Goal: Information Seeking & Learning: Find specific fact

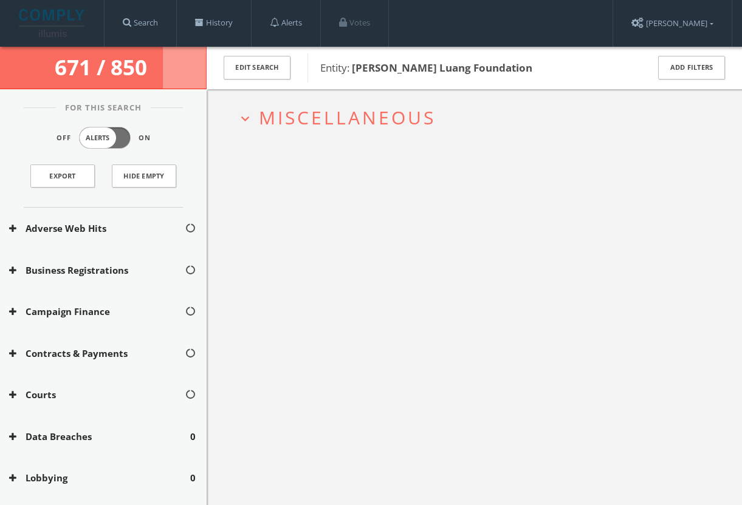
click at [430, 112] on span "Miscellaneous" at bounding box center [347, 117] width 177 height 25
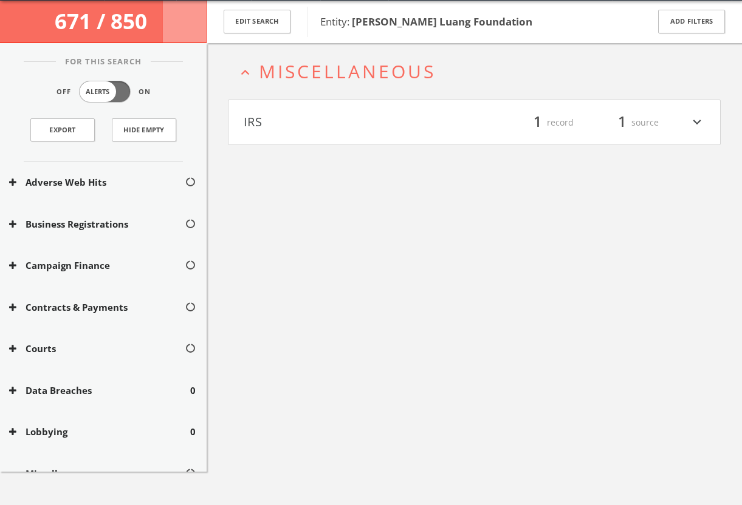
click at [433, 126] on button "IRS" at bounding box center [359, 122] width 231 height 21
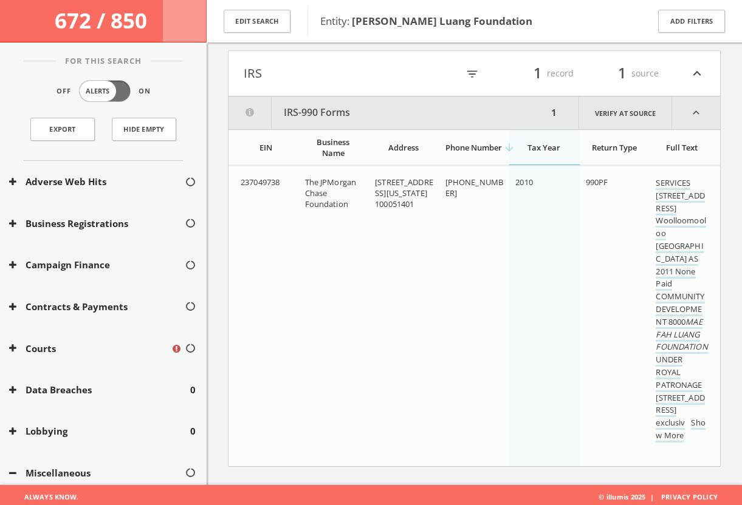
scroll to position [105, 0]
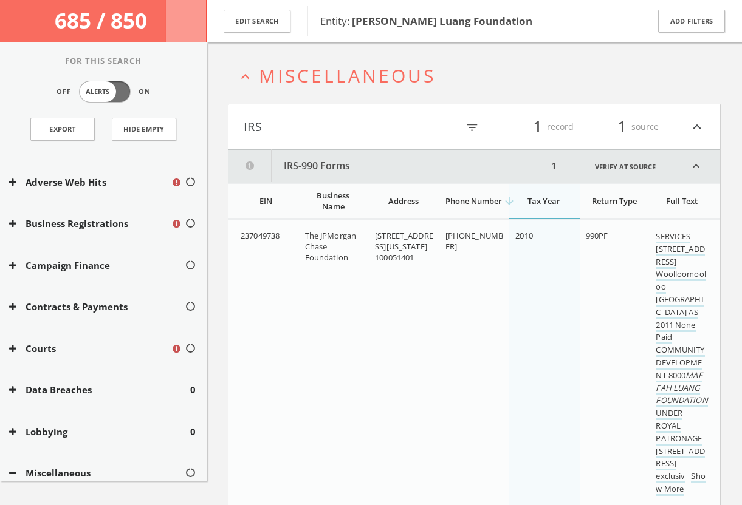
click at [418, 129] on button "IRS" at bounding box center [351, 127] width 214 height 21
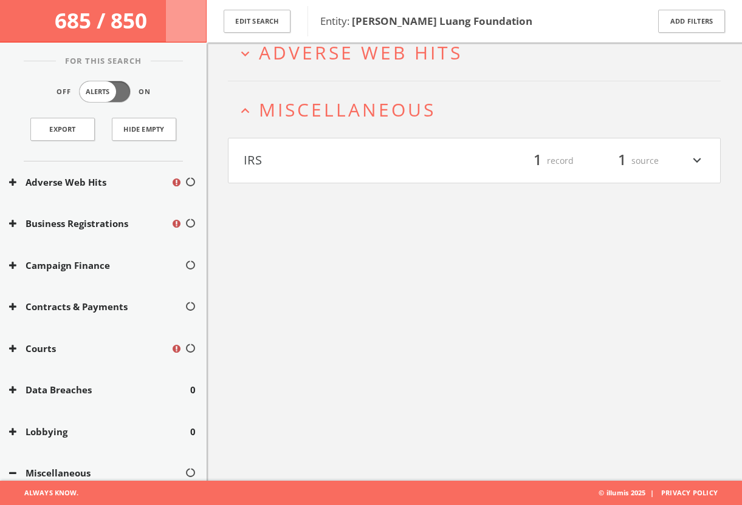
scroll to position [70, 0]
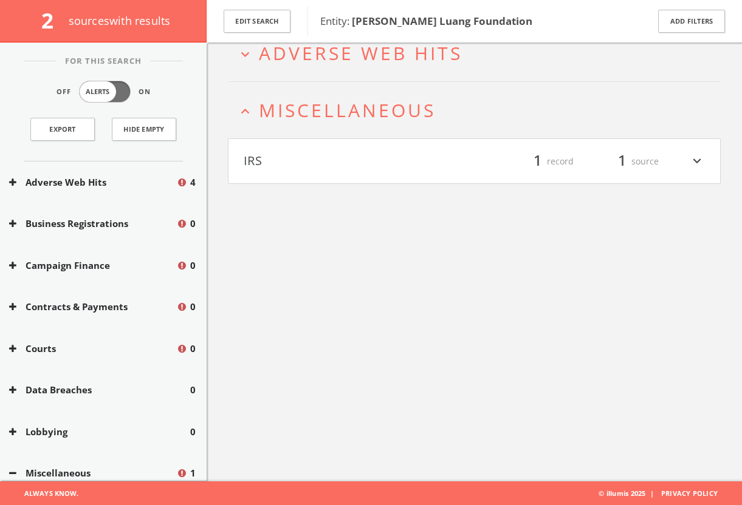
click at [376, 117] on span "Miscellaneous" at bounding box center [347, 110] width 177 height 25
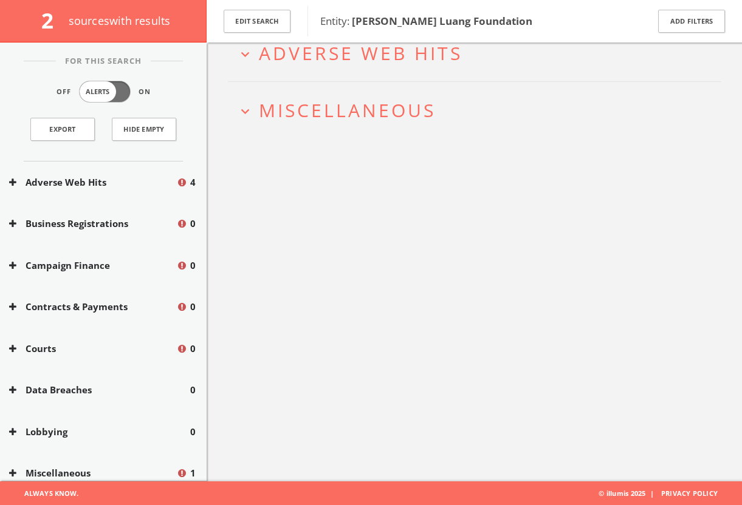
click at [344, 128] on h2 "expand_more Miscellaneous" at bounding box center [474, 110] width 493 height 56
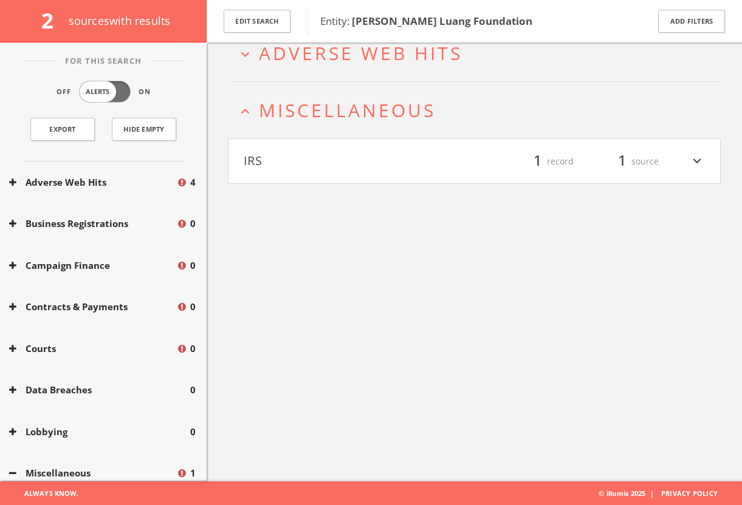
click at [350, 150] on h4 "IRS filter_list 1 record 1 source expand_more" at bounding box center [473, 161] width 491 height 45
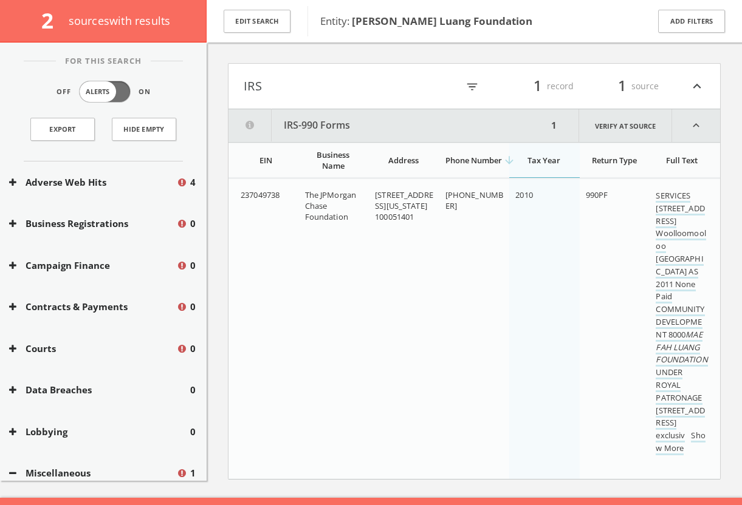
scroll to position [162, 0]
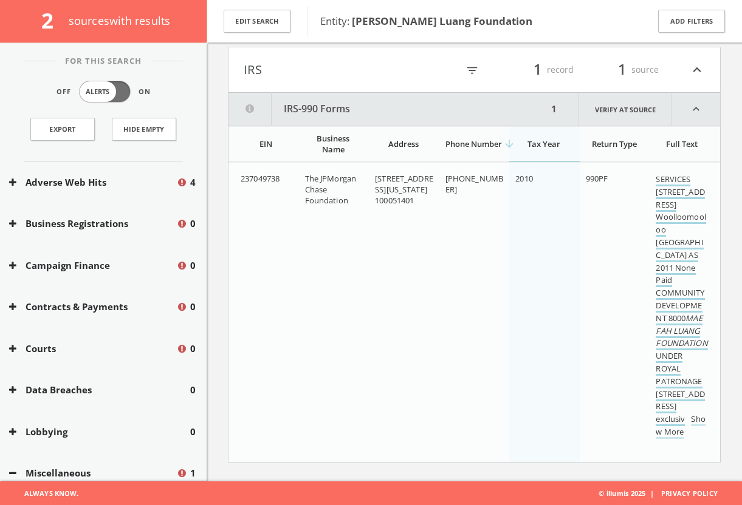
click at [666, 217] on link "SERVICES [STREET_ADDRESS] AS 2011 None Paid COMMUNITY DEVELOPMENT 8000 [PERSON_…" at bounding box center [681, 300] width 52 height 253
click at [600, 116] on link "Verify at source" at bounding box center [625, 109] width 94 height 33
drag, startPoint x: 587, startPoint y: 178, endPoint x: 612, endPoint y: 179, distance: 24.9
click at [612, 179] on div "990PF" at bounding box center [616, 178] width 61 height 11
copy span "990PF"
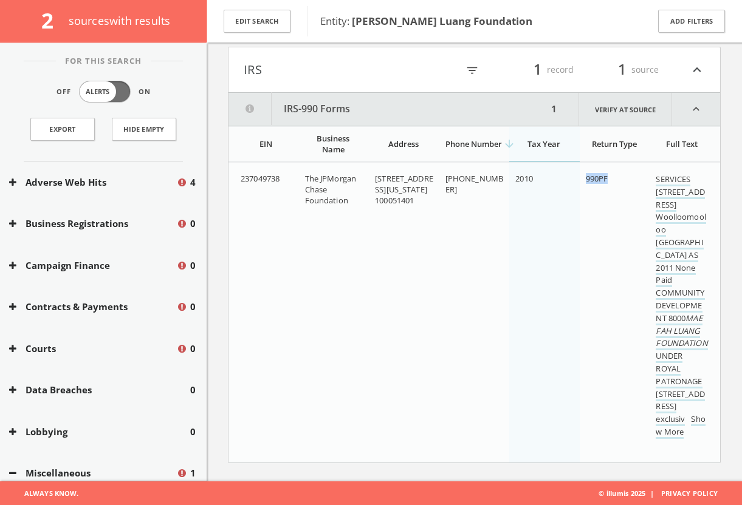
click at [371, 73] on button "IRS" at bounding box center [351, 70] width 214 height 21
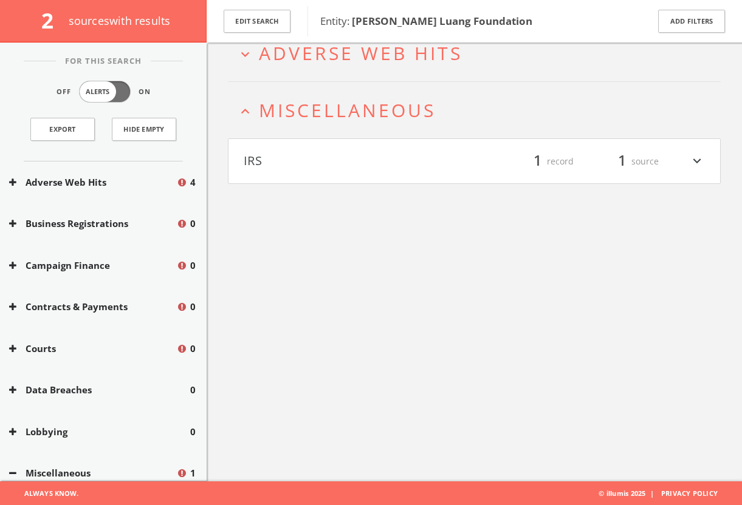
click at [394, 58] on span "Adverse Web Hits" at bounding box center [360, 53] width 203 height 25
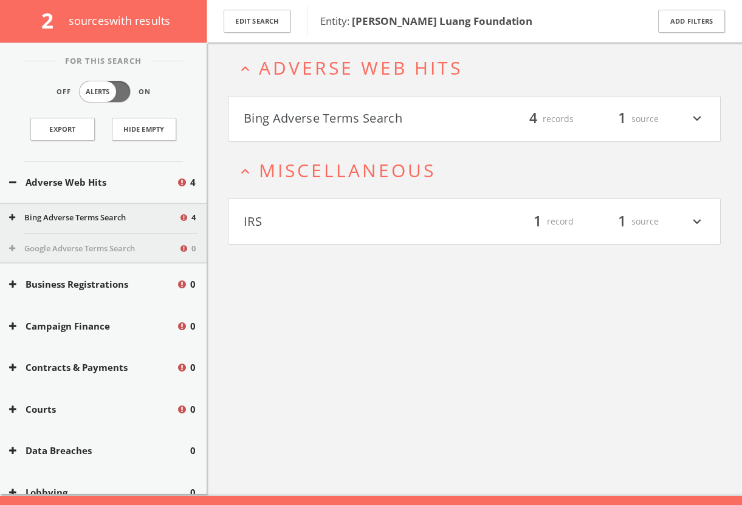
click at [403, 129] on h4 "Bing Adverse Terms Search filter_list 4 records 1 source expand_more" at bounding box center [473, 119] width 491 height 45
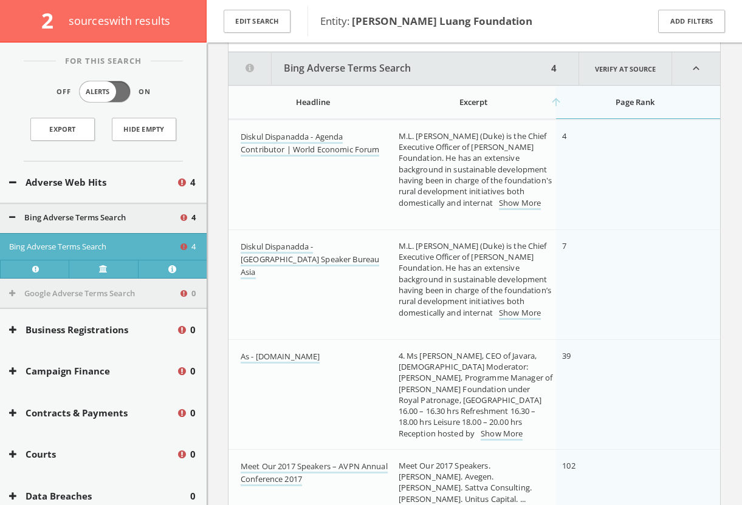
scroll to position [154, 0]
